Goal: Find specific page/section: Find specific page/section

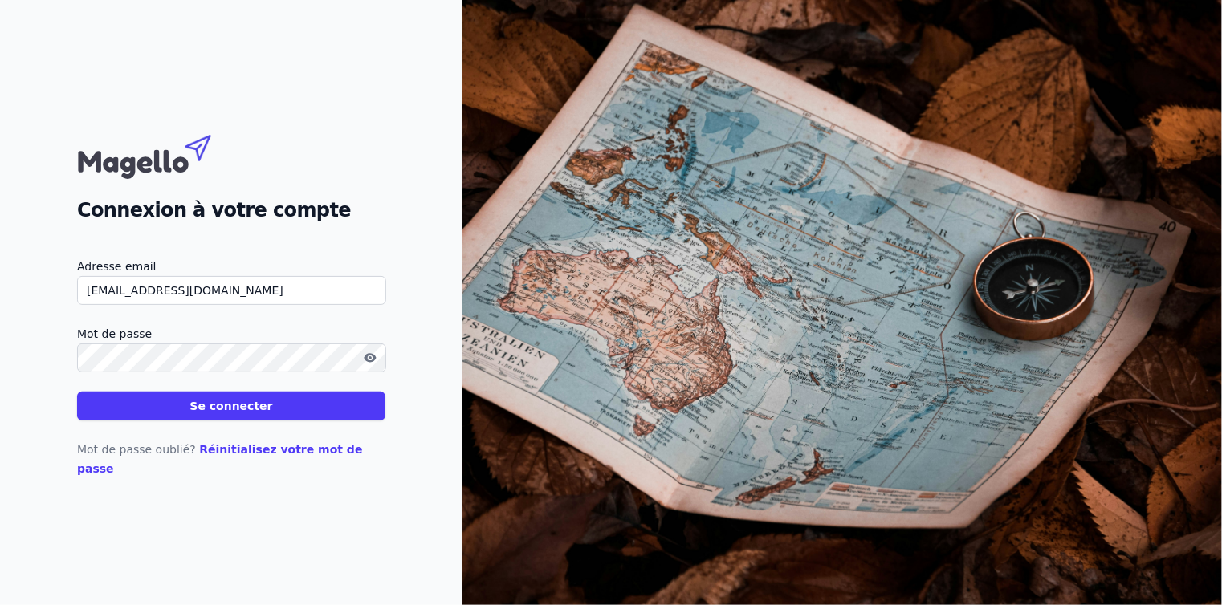
type input "[EMAIL_ADDRESS][DOMAIN_NAME]"
click at [214, 414] on button "Se connecter" at bounding box center [231, 406] width 308 height 29
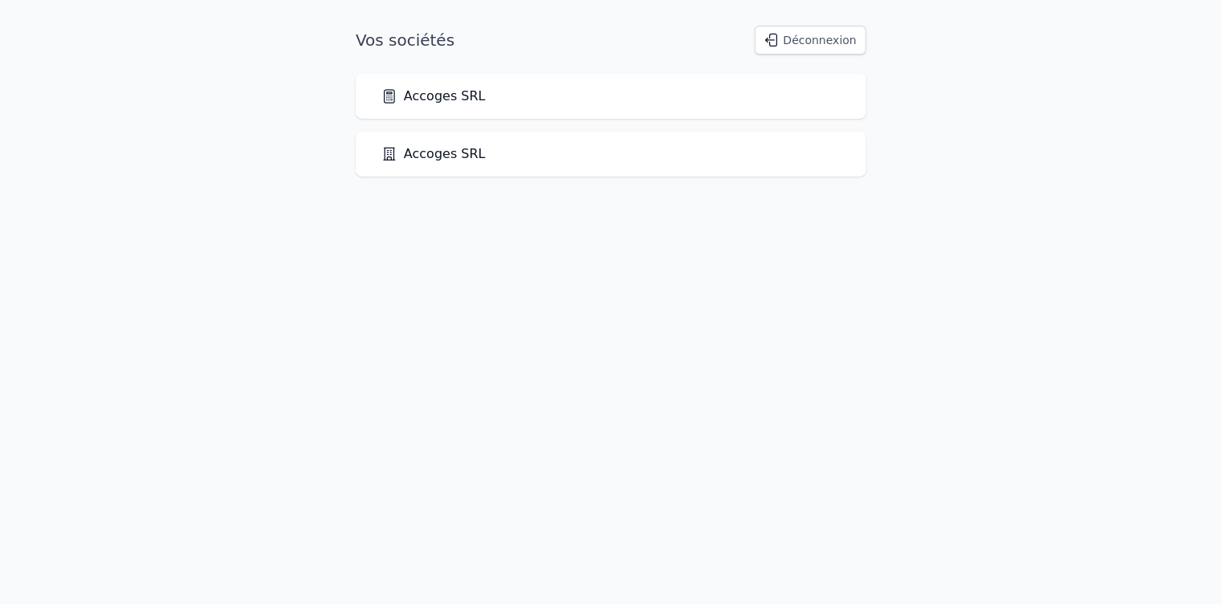
click at [427, 101] on link "Accoges SRL" at bounding box center [433, 96] width 104 height 19
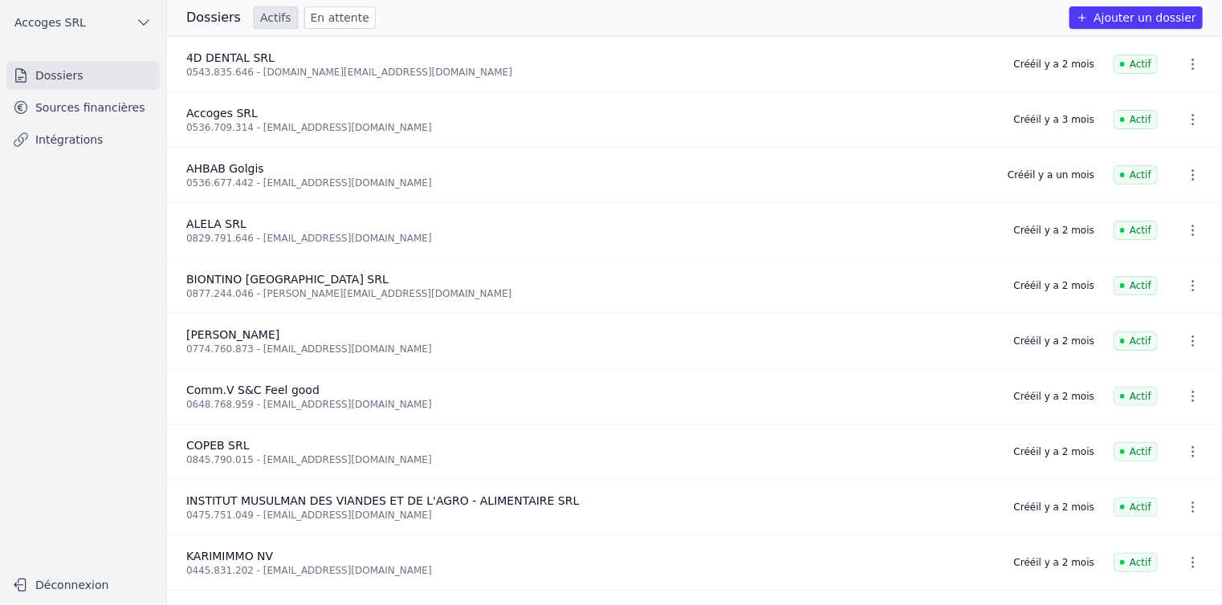
click at [67, 112] on link "Sources financières" at bounding box center [82, 107] width 153 height 29
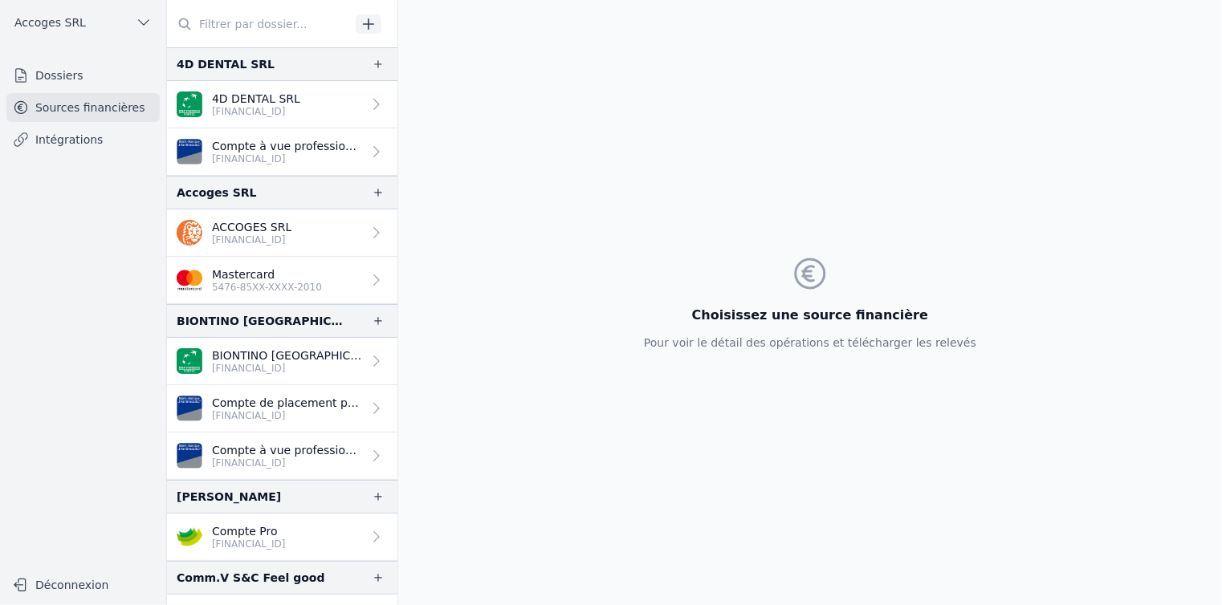
click at [283, 223] on p "ACCOGES SRL" at bounding box center [251, 227] width 79 height 16
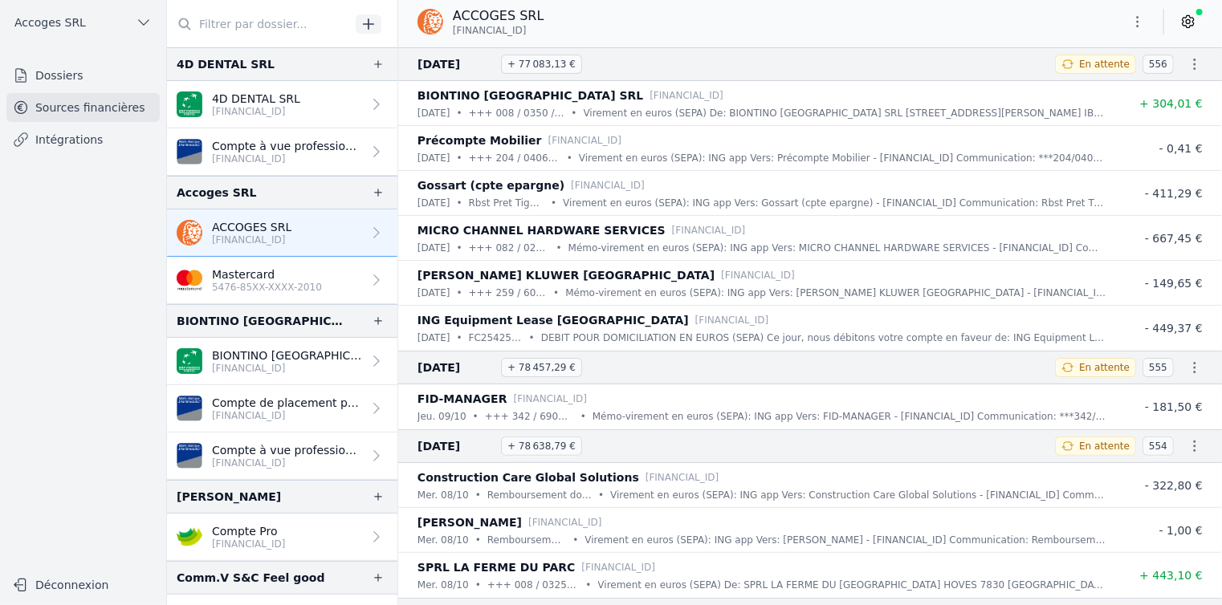
click at [87, 592] on button "Déconnexion" at bounding box center [82, 585] width 153 height 26
